Goal: Task Accomplishment & Management: Use online tool/utility

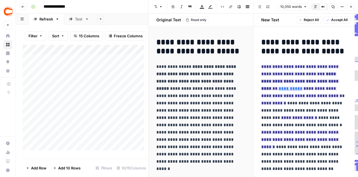
click at [353, 8] on icon "button" at bounding box center [351, 6] width 3 height 3
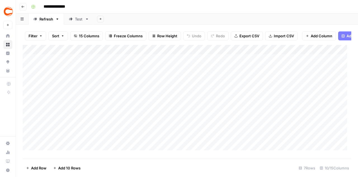
click at [31, 65] on div "Add Column" at bounding box center [187, 99] width 329 height 109
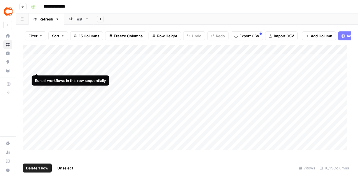
click at [38, 62] on div "Add Column" at bounding box center [187, 99] width 329 height 109
click at [37, 63] on div "Add Column" at bounding box center [187, 99] width 329 height 109
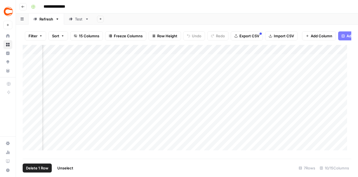
scroll to position [0, 165]
click at [134, 14] on div "Add Sheet" at bounding box center [226, 18] width 265 height 11
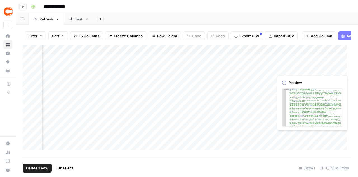
scroll to position [0, 315]
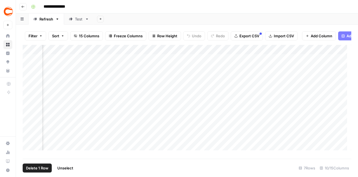
click at [296, 63] on div "Add Column" at bounding box center [187, 99] width 329 height 109
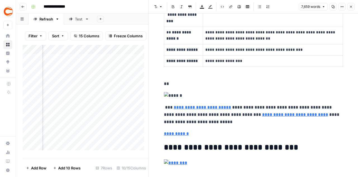
scroll to position [1820, 0]
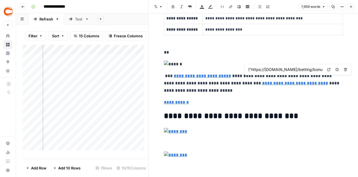
type input "\"https://www.covers.com/betting/sportsbookredirect?sportsbookId=1&location=edi…"
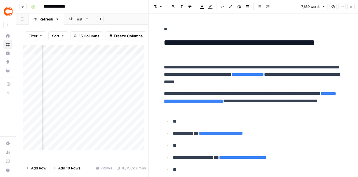
scroll to position [112, 0]
